Goal: Check status

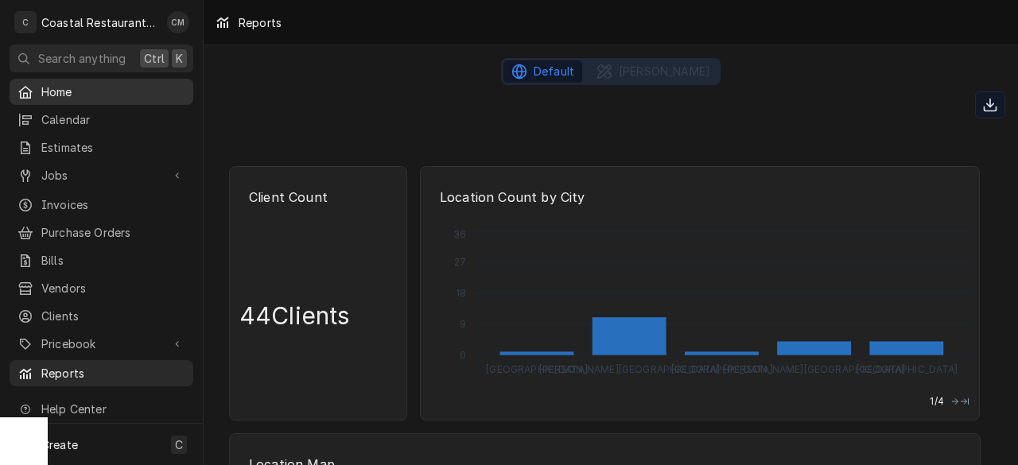
scroll to position [2270, 0]
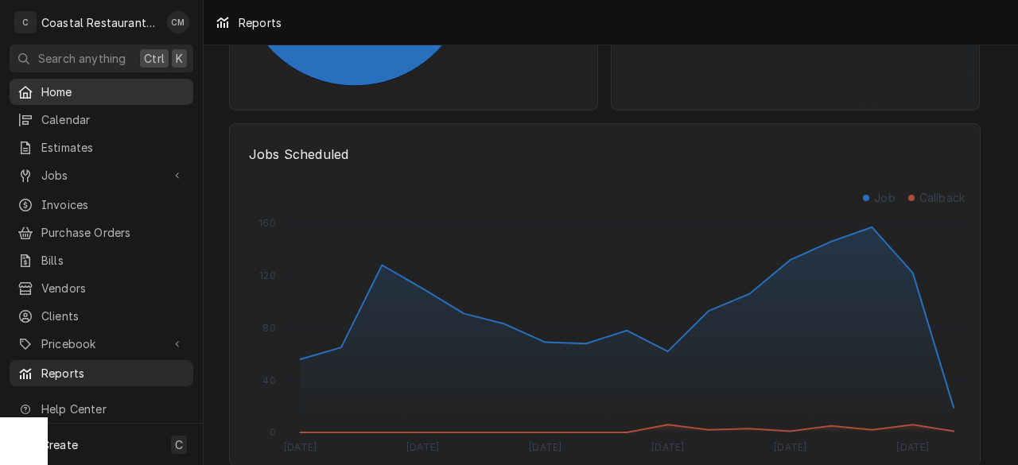
click at [68, 88] on span "Home" at bounding box center [113, 92] width 144 height 17
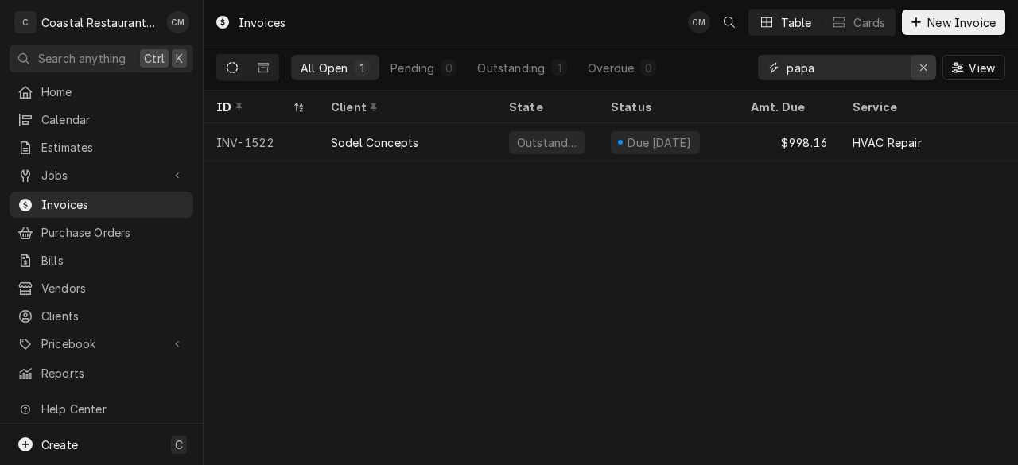
click at [926, 69] on icon "Erase input" at bounding box center [924, 67] width 9 height 11
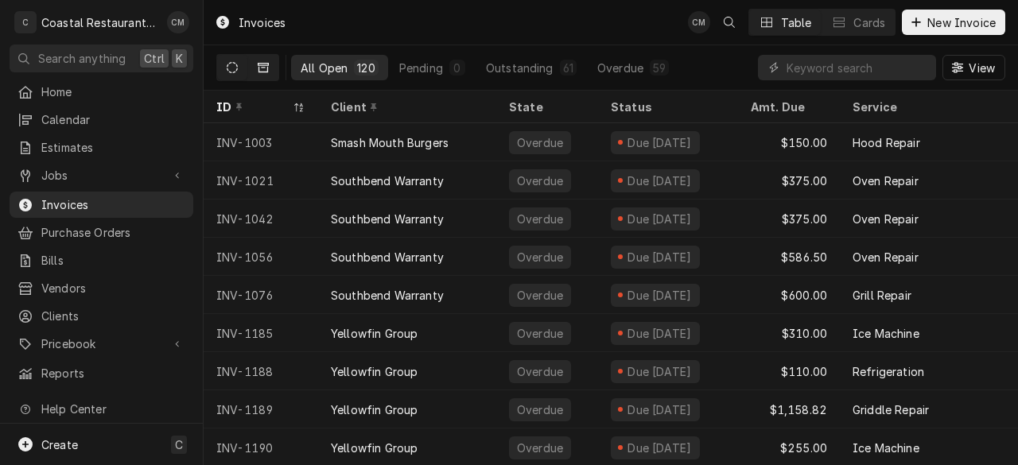
click at [268, 64] on icon "Dynamic Content Wrapper" at bounding box center [263, 68] width 11 height 10
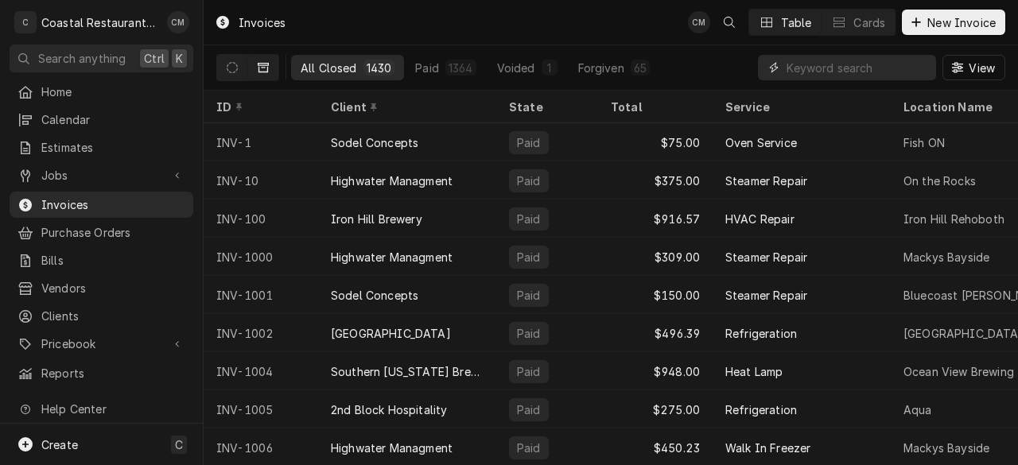
click at [856, 75] on input "Dynamic Content Wrapper" at bounding box center [858, 67] width 142 height 25
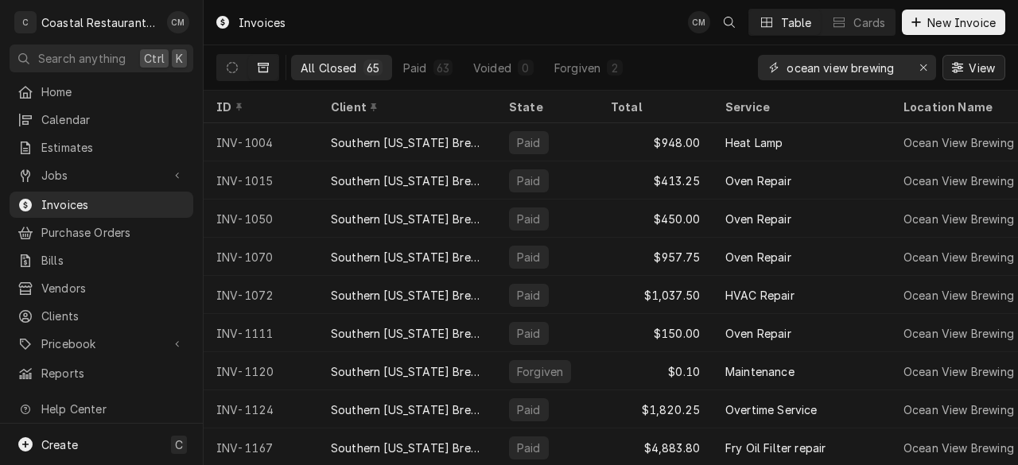
type input "ocean view brewing"
click at [973, 68] on span "View" at bounding box center [982, 68] width 33 height 17
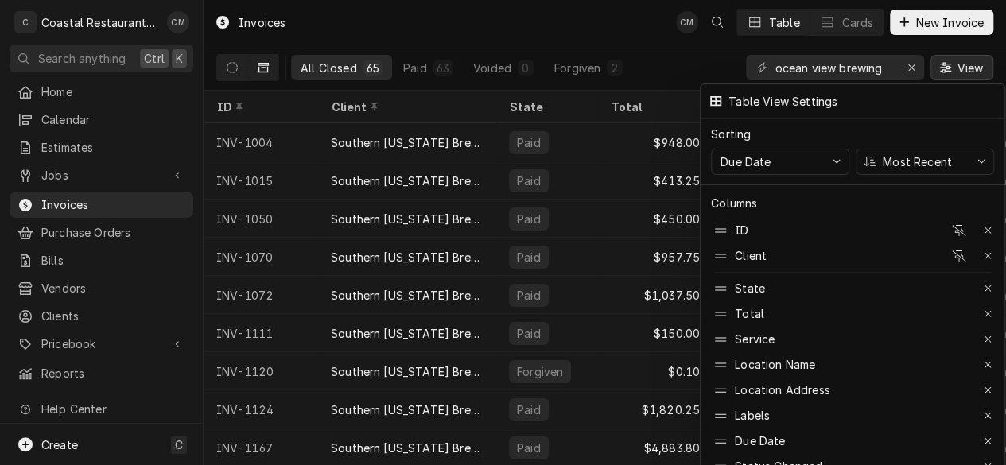
click at [959, 62] on div at bounding box center [503, 232] width 1006 height 465
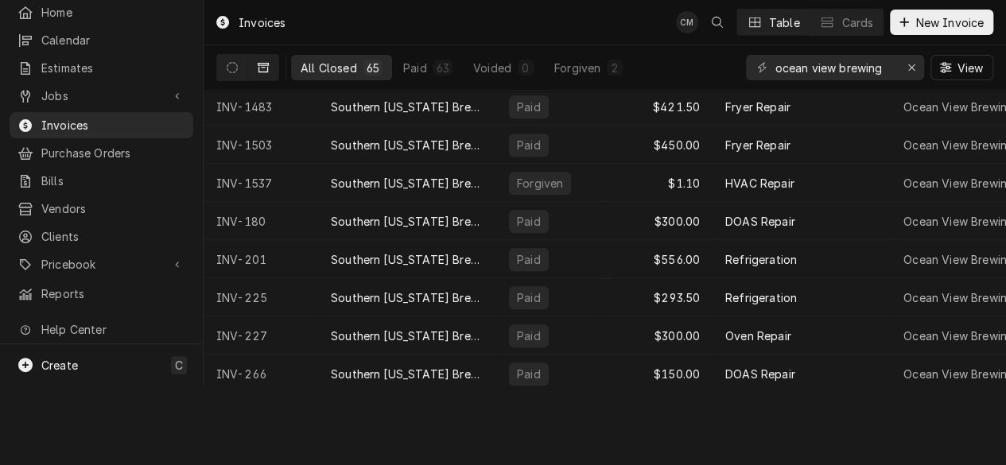
scroll to position [507, 0]
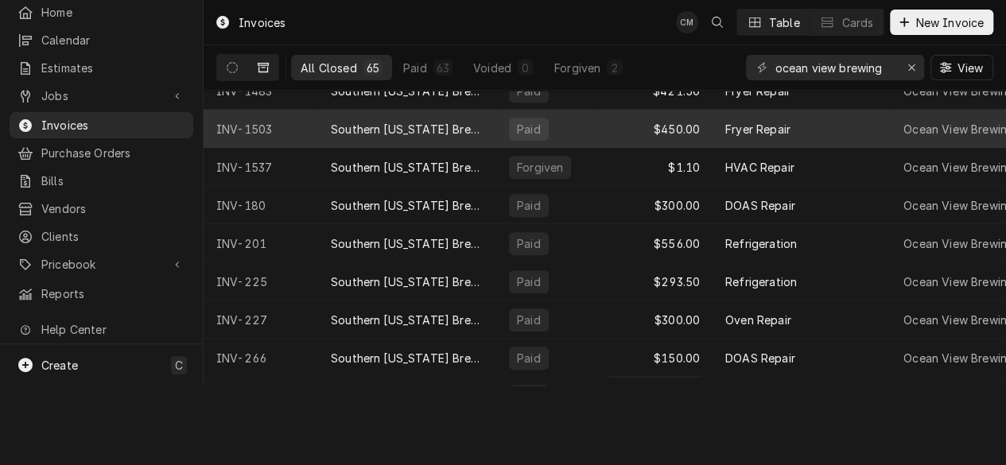
click at [557, 131] on div "Paid" at bounding box center [547, 129] width 102 height 38
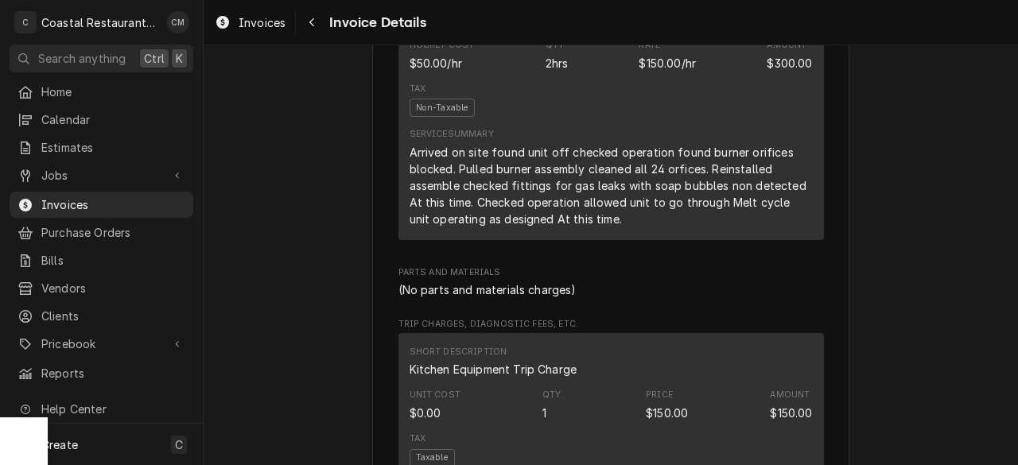
scroll to position [1034, 0]
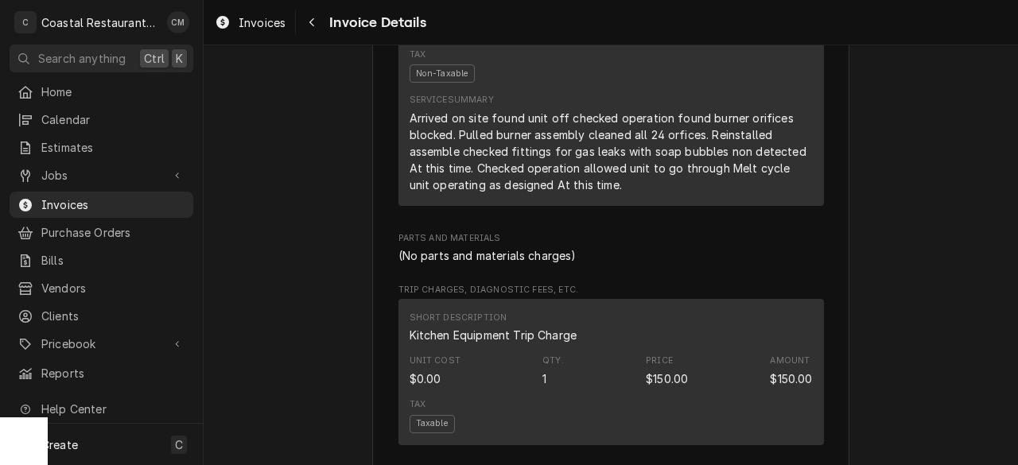
click at [497, 42] on div "Hourly Cost $50.00/hr Qty. 2hrs Rate $150.00/hr Amount $300.00" at bounding box center [611, 20] width 403 height 43
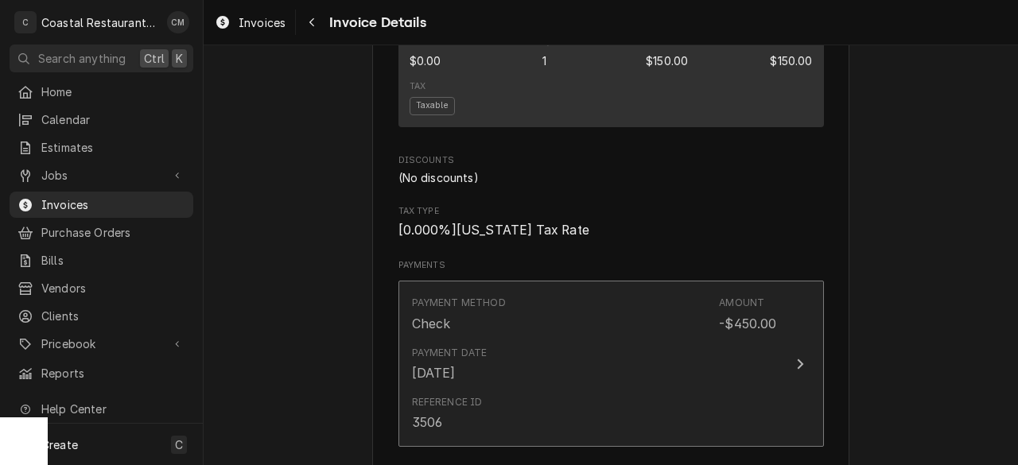
scroll to position [1591, 0]
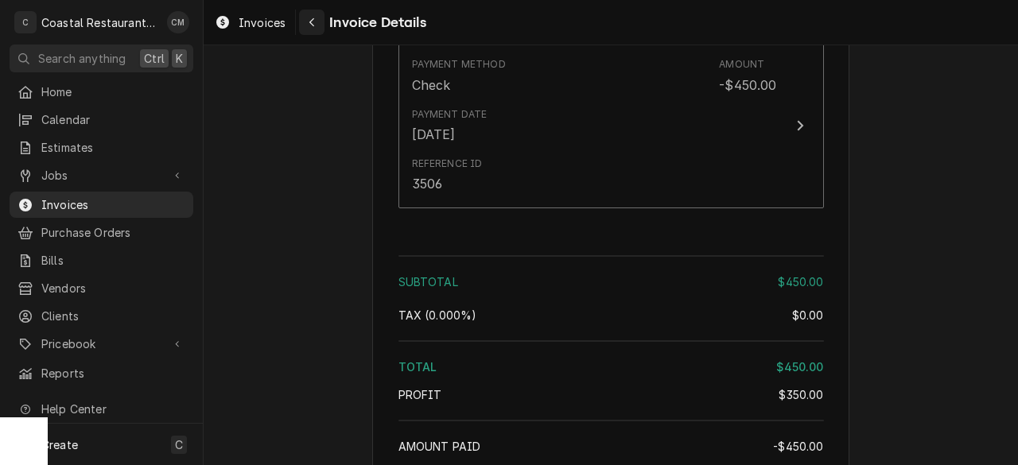
click at [309, 21] on icon "Navigate back" at bounding box center [312, 22] width 7 height 11
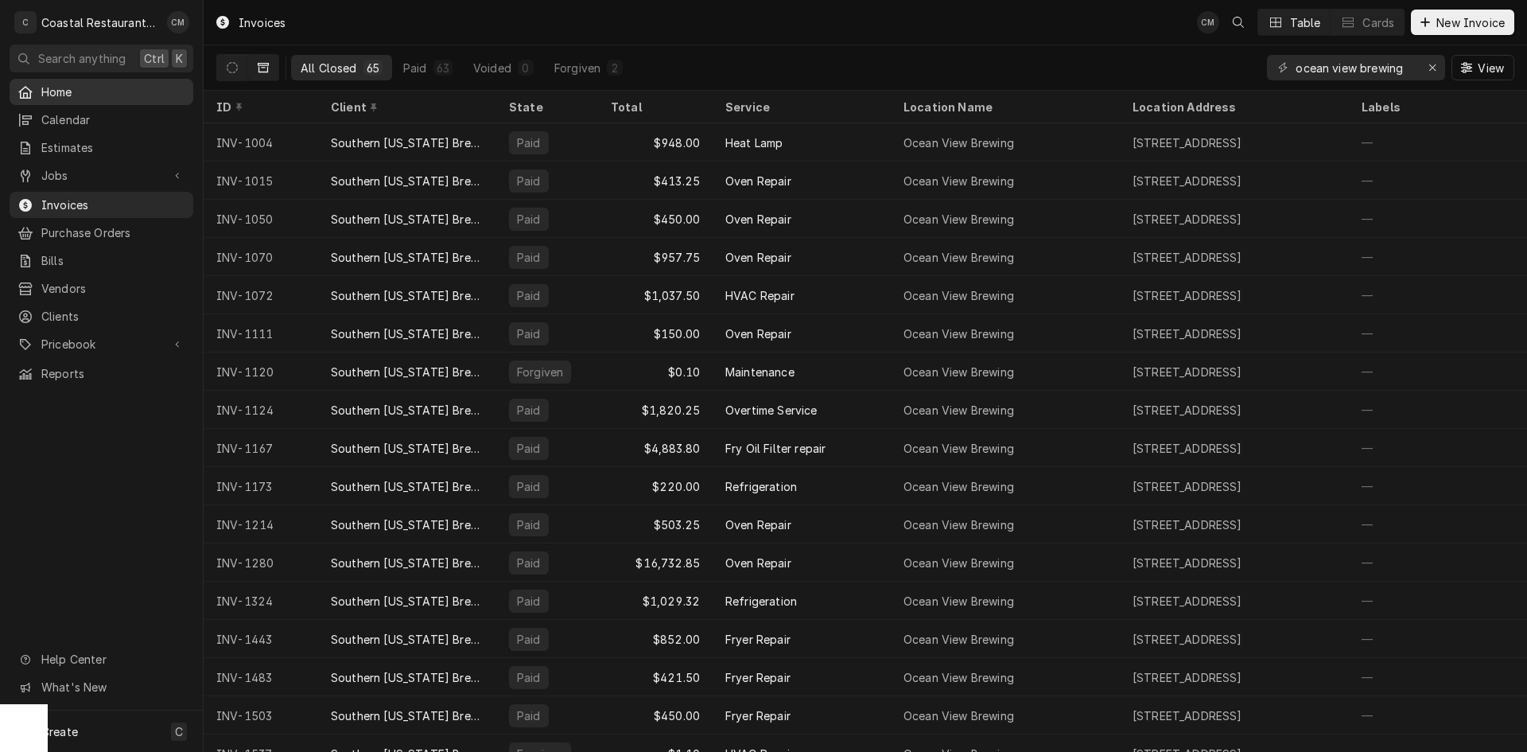
click at [97, 95] on span "Home" at bounding box center [113, 92] width 144 height 17
